Goal: Task Accomplishment & Management: Manage account settings

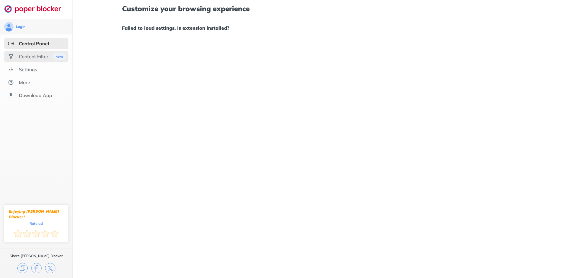
click at [27, 56] on div "Content Filter" at bounding box center [33, 57] width 29 height 6
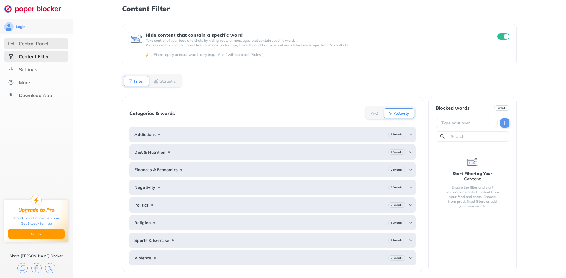
click at [28, 45] on div "Control Panel" at bounding box center [33, 44] width 29 height 6
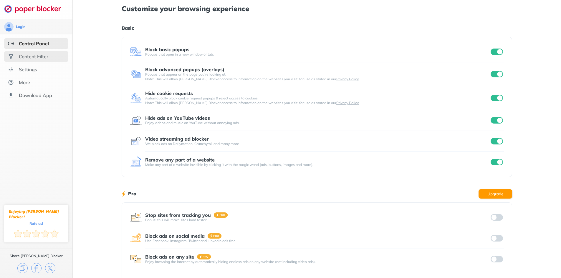
click at [35, 54] on div "Content Filter" at bounding box center [33, 57] width 29 height 6
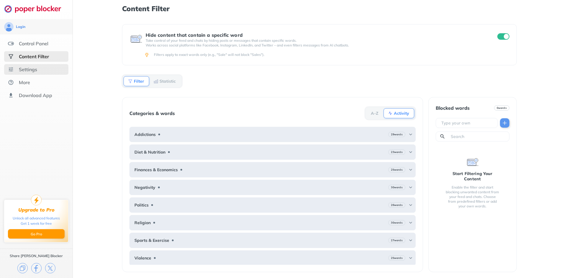
click at [37, 71] on div "Settings" at bounding box center [28, 70] width 18 height 6
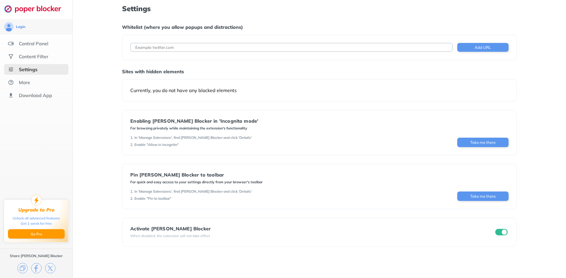
click at [204, 47] on input at bounding box center [291, 47] width 322 height 9
paste input "[URL][DOMAIN_NAME]"
type input "[URL][DOMAIN_NAME]"
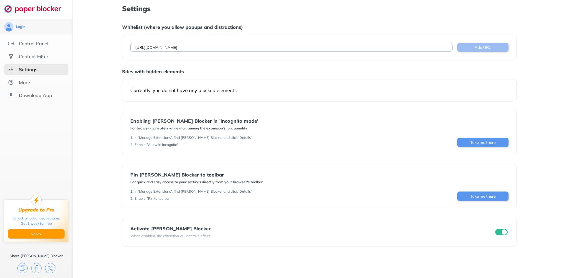
click at [469, 45] on button "Add URL" at bounding box center [482, 47] width 51 height 9
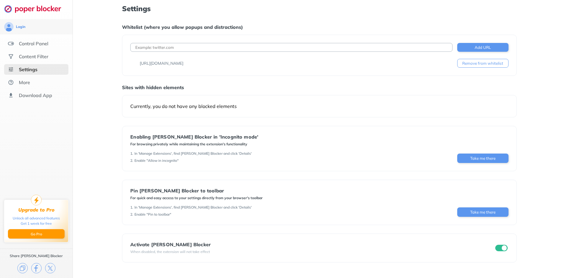
click at [502, 248] on input "checkbox" at bounding box center [501, 248] width 12 height 6
